Goal: Navigation & Orientation: Find specific page/section

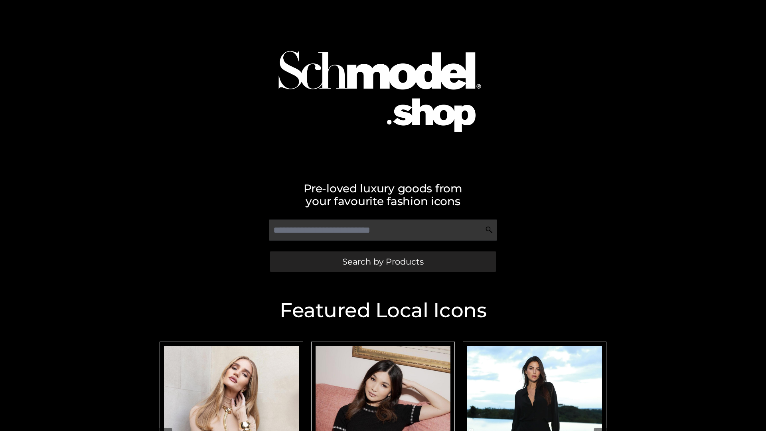
click at [382, 261] on span "Search by Products" at bounding box center [382, 261] width 81 height 8
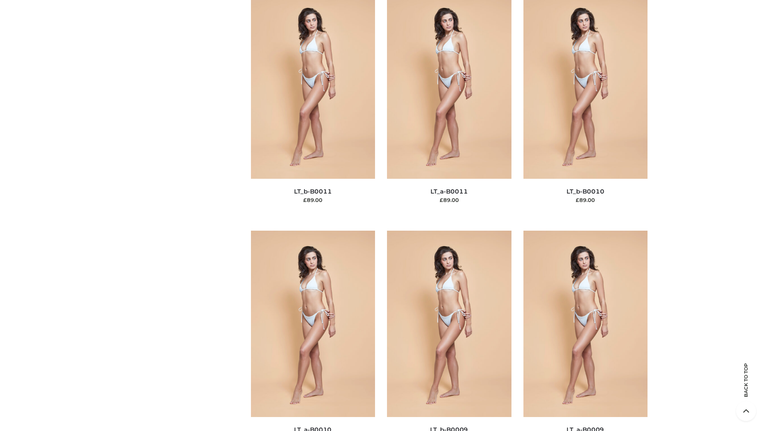
scroll to position [3582, 0]
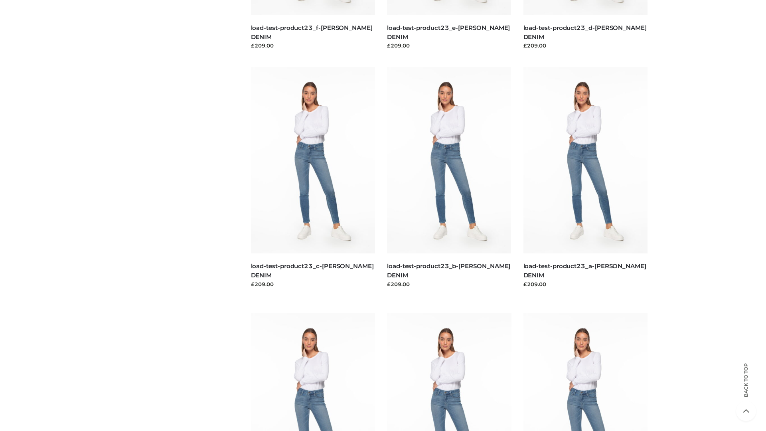
scroll to position [700, 0]
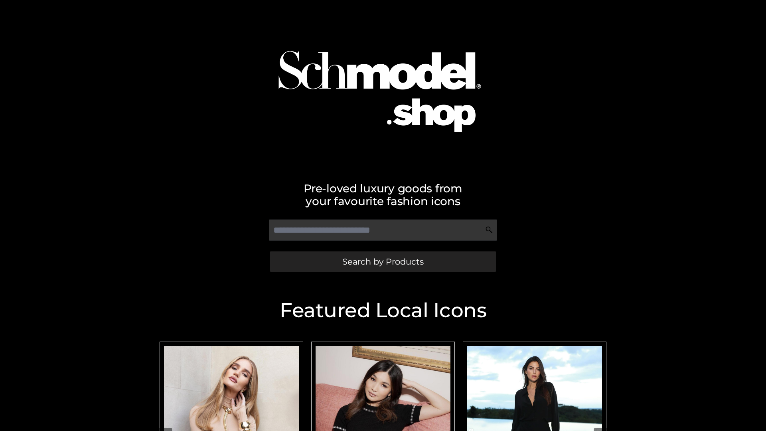
click at [382, 261] on span "Search by Products" at bounding box center [382, 261] width 81 height 8
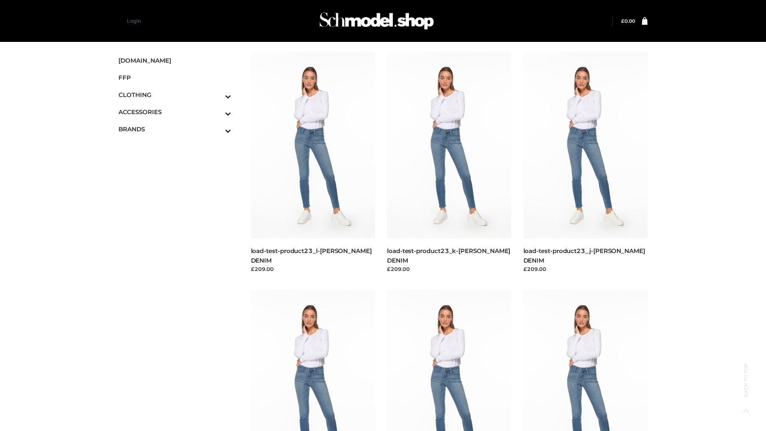
scroll to position [700, 0]
